Goal: Transaction & Acquisition: Purchase product/service

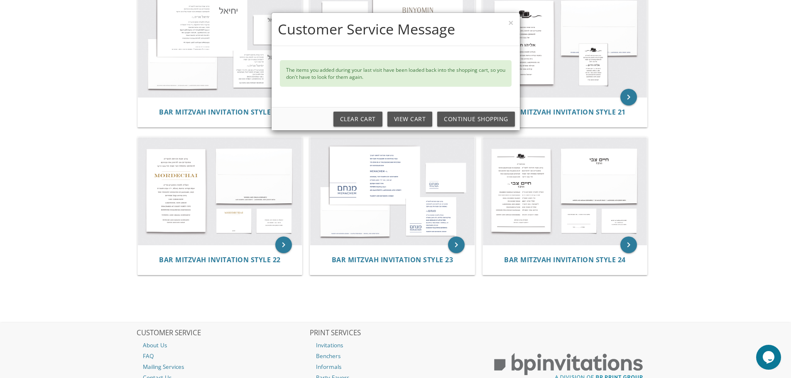
scroll to position [1079, 0]
click at [411, 120] on link "View Cart" at bounding box center [409, 119] width 45 height 15
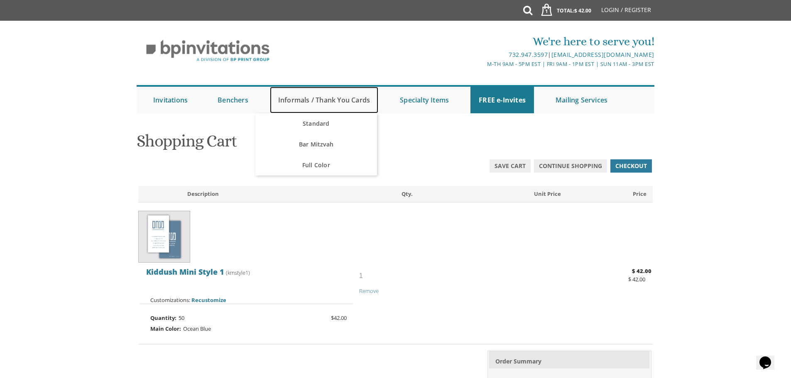
click at [322, 103] on link "Informals / Thank You Cards" at bounding box center [324, 100] width 108 height 27
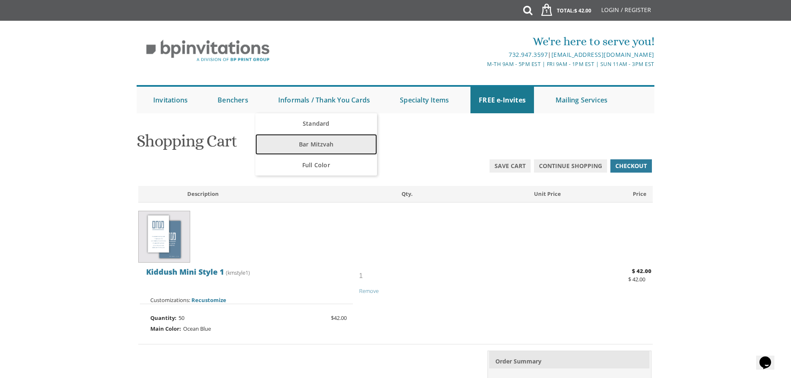
click at [314, 149] on link "Bar Mitzvah" at bounding box center [316, 144] width 122 height 21
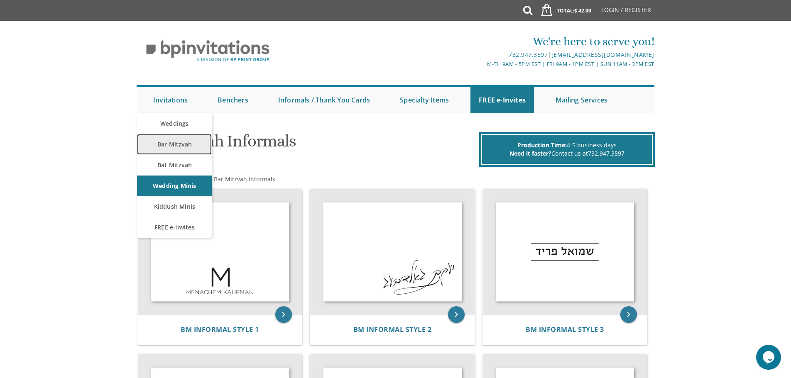
click at [186, 150] on link "Bar Mitzvah" at bounding box center [174, 144] width 75 height 21
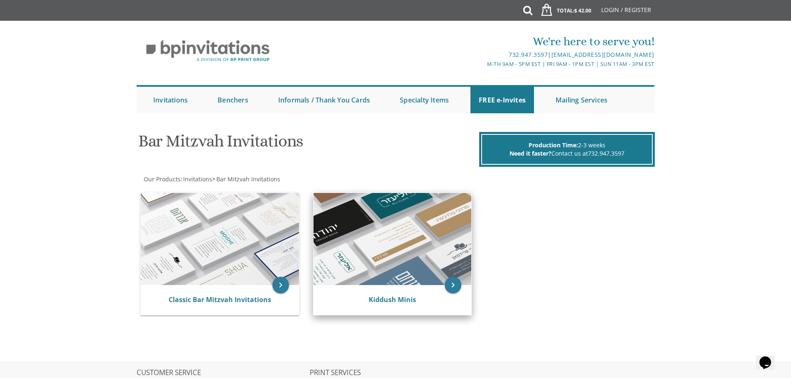
click at [406, 269] on img at bounding box center [392, 239] width 158 height 92
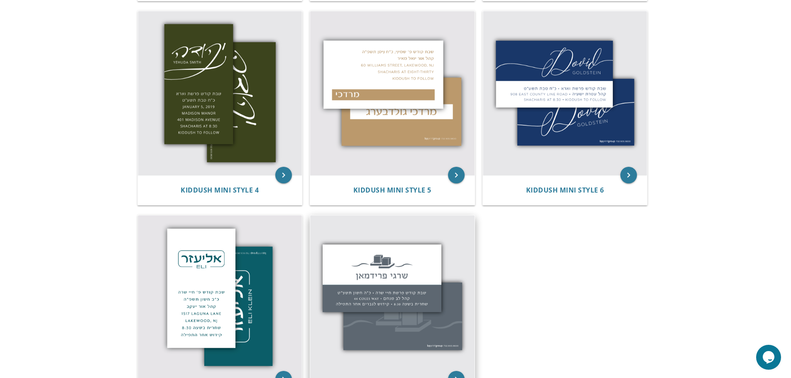
scroll to position [333, 0]
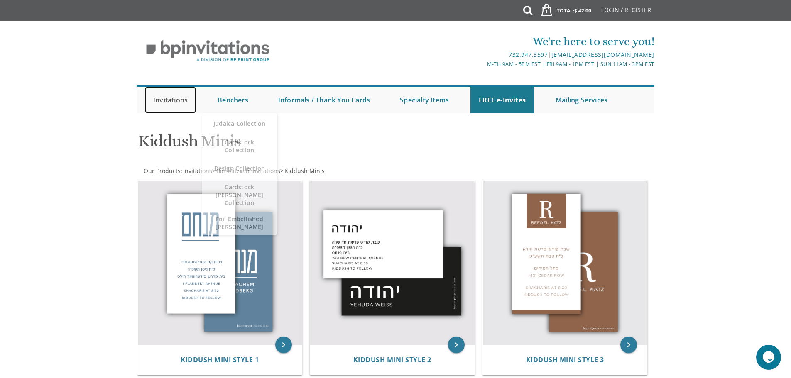
click at [186, 101] on link "Invitations" at bounding box center [170, 100] width 51 height 27
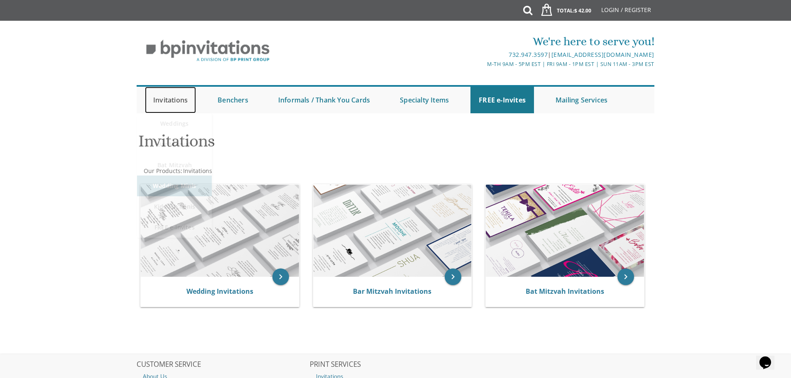
click at [179, 99] on link "Invitations" at bounding box center [170, 100] width 51 height 27
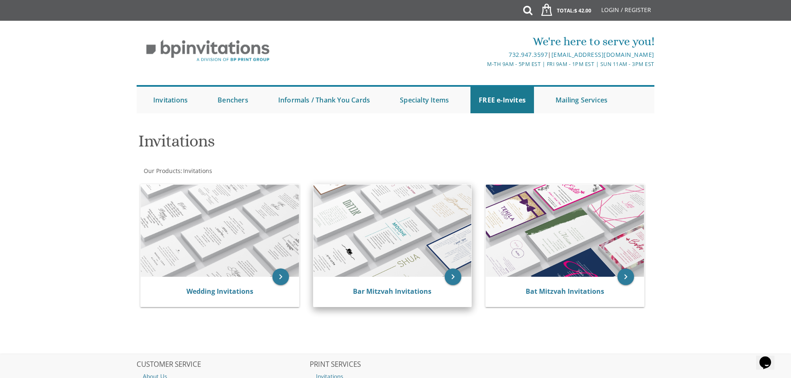
click at [383, 252] on img at bounding box center [392, 231] width 158 height 92
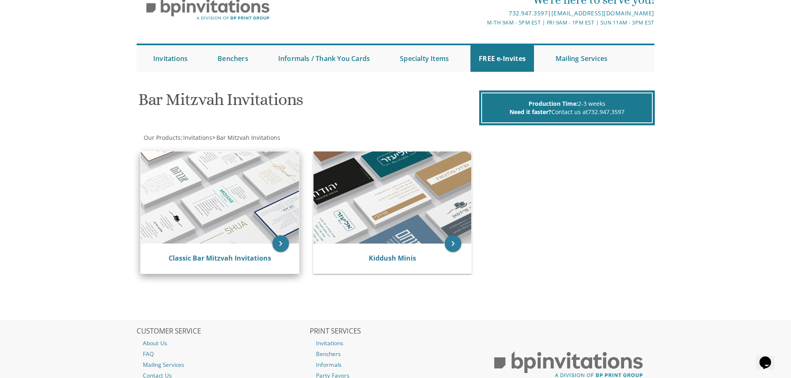
click at [250, 209] on img at bounding box center [220, 198] width 158 height 92
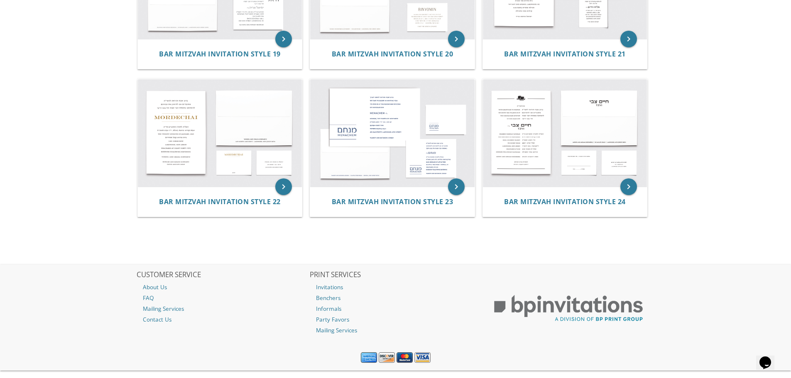
scroll to position [1152, 0]
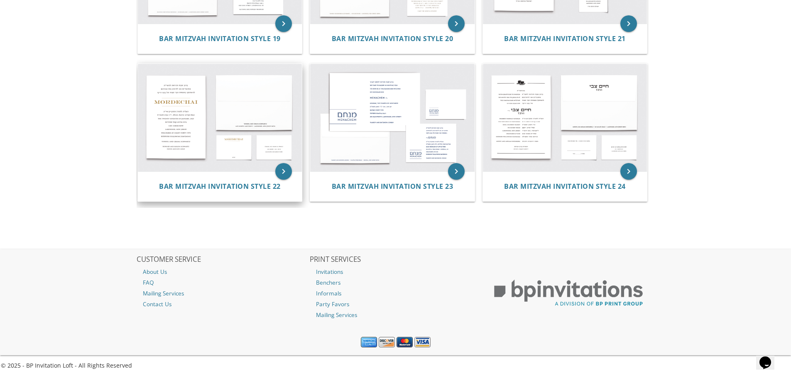
click at [254, 123] on img at bounding box center [220, 118] width 164 height 108
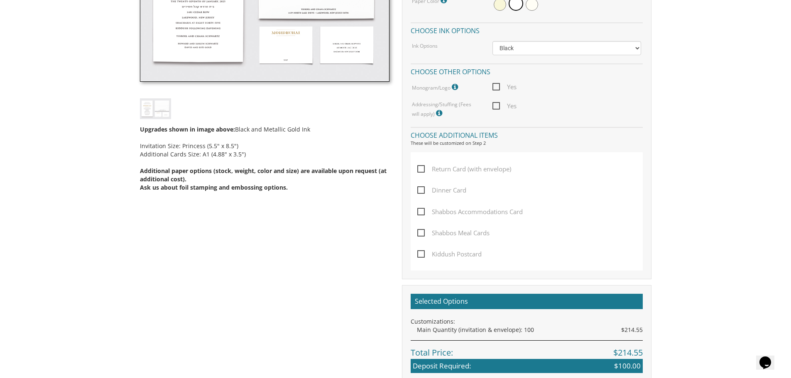
scroll to position [332, 0]
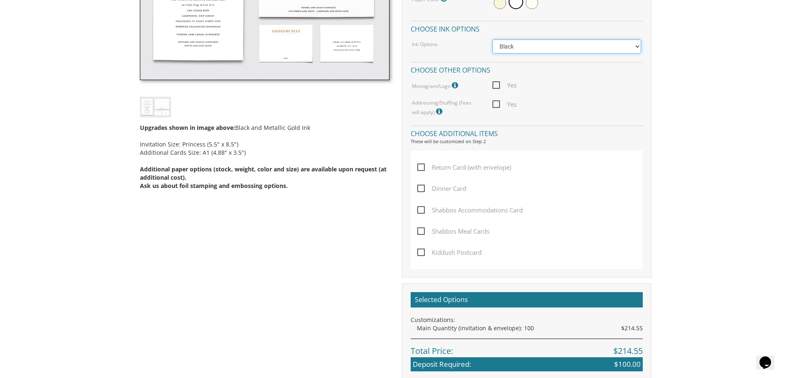
click at [639, 49] on select "Black Colored Ink ($65.00) Black + One Color ($100.00) Two Colors ($137.95)" at bounding box center [566, 46] width 149 height 14
click at [492, 39] on select "Black Colored Ink ($65.00) Black + One Color ($100.00) Two Colors ($137.95)" at bounding box center [566, 46] width 149 height 14
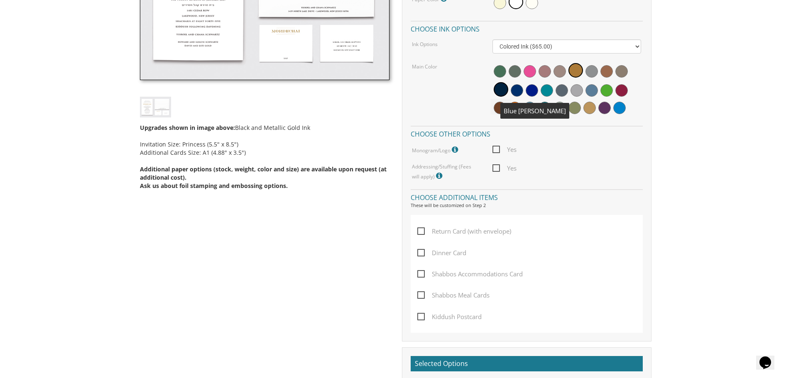
click at [518, 91] on span at bounding box center [517, 90] width 12 height 12
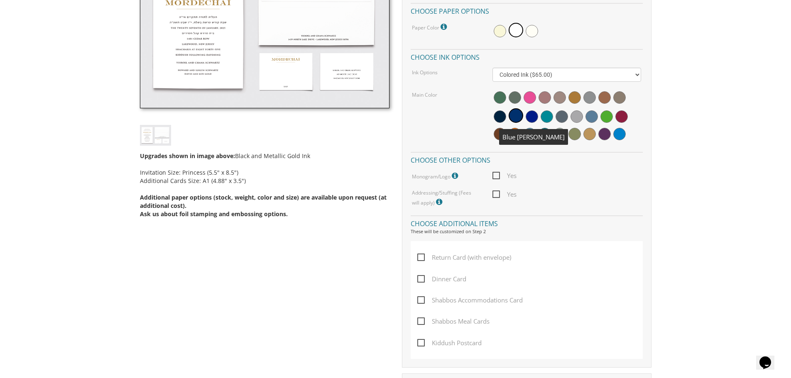
scroll to position [291, 0]
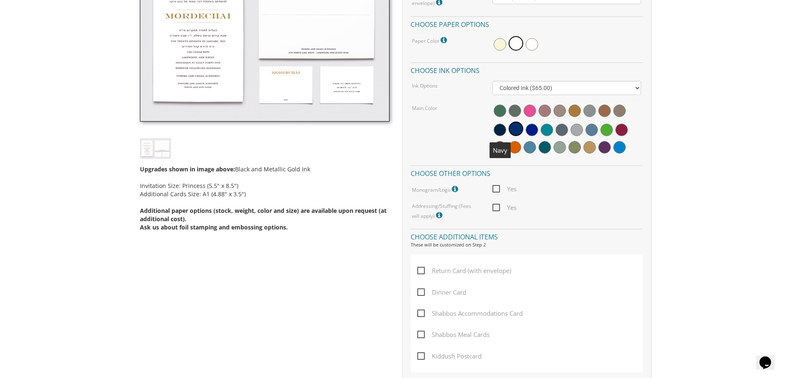
click at [501, 134] on span at bounding box center [500, 130] width 12 height 12
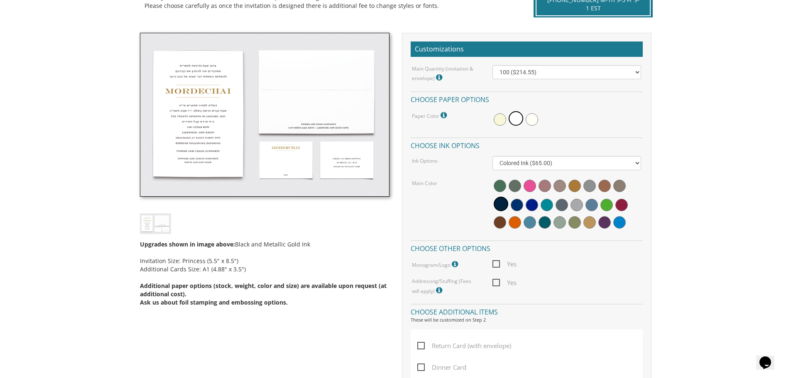
scroll to position [208, 0]
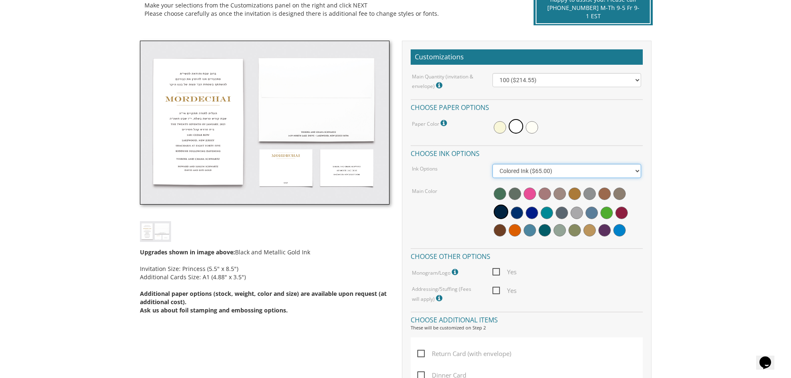
drag, startPoint x: 637, startPoint y: 169, endPoint x: 632, endPoint y: 173, distance: 6.2
click at [637, 169] on select "Black Colored Ink ($65.00) Black + One Color ($100.00) Two Colors ($137.95)" at bounding box center [566, 171] width 149 height 14
select select "Black"
click at [492, 164] on select "Black Colored Ink ($65.00) Black + One Color ($100.00) Two Colors ($137.95)" at bounding box center [566, 171] width 149 height 14
